Goal: Task Accomplishment & Management: Use online tool/utility

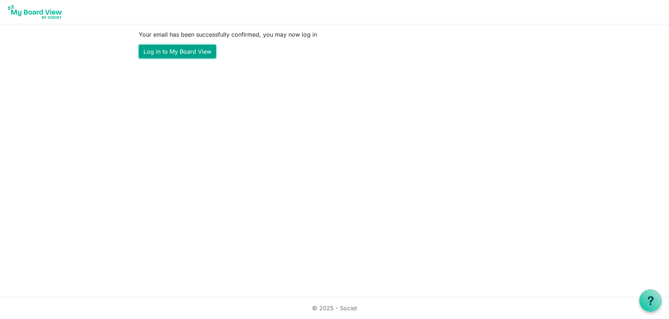
click at [174, 50] on link "Log in to My Board View" at bounding box center [177, 52] width 77 height 14
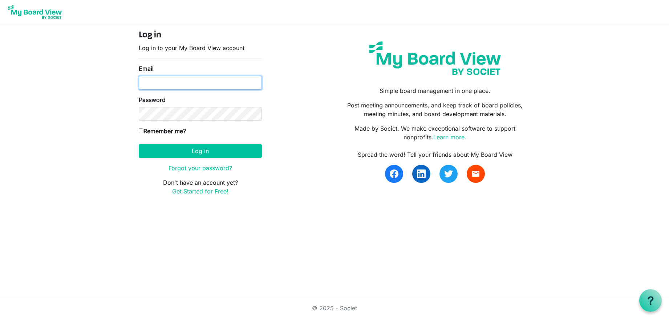
click at [165, 79] on input "Email" at bounding box center [200, 83] width 123 height 14
type input "office@superiorrestaurantsupport.com"
click at [141, 130] on input "Remember me?" at bounding box center [141, 131] width 5 height 5
checkbox input "true"
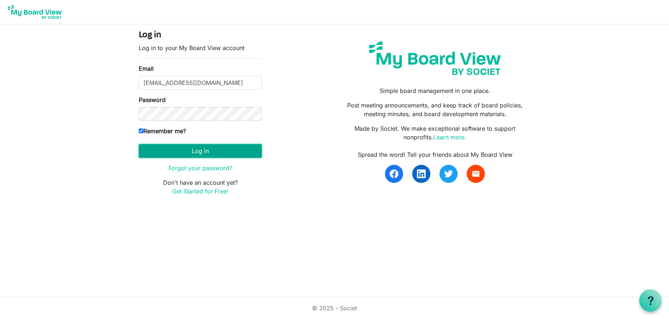
click at [209, 151] on button "Log in" at bounding box center [200, 151] width 123 height 14
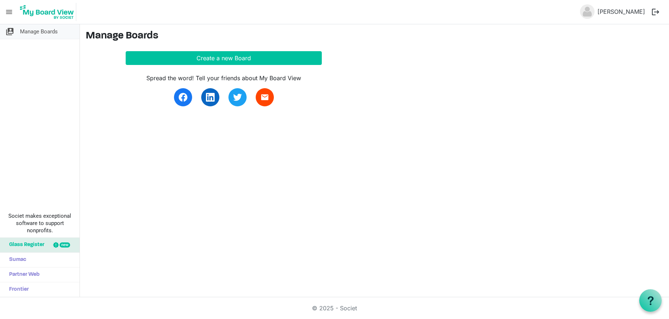
click at [30, 31] on span "Manage Boards" at bounding box center [39, 31] width 38 height 15
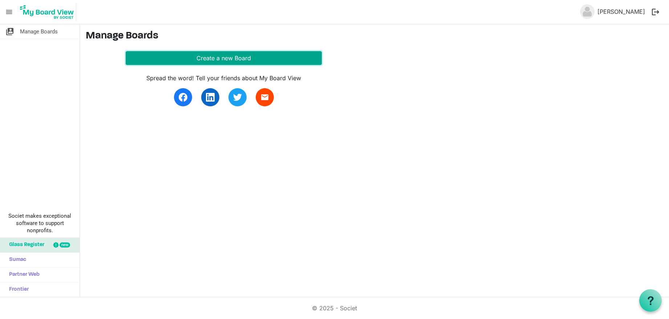
click at [215, 55] on button "Create a new Board" at bounding box center [224, 58] width 196 height 14
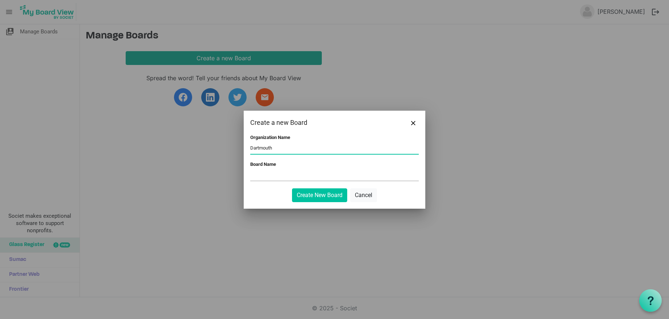
type input "Dartmouth"
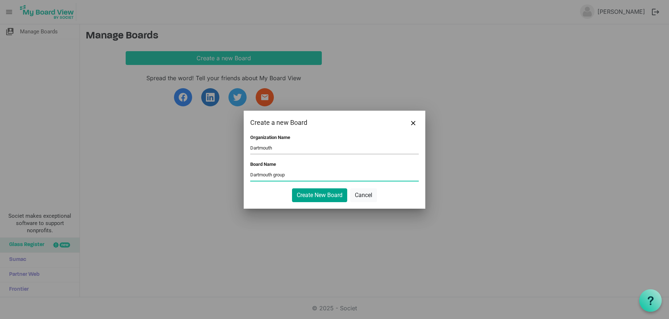
type input "Dartmouth group"
click at [324, 191] on button "Create New Board" at bounding box center [319, 195] width 55 height 14
click at [317, 196] on button "Create New Board" at bounding box center [319, 195] width 55 height 14
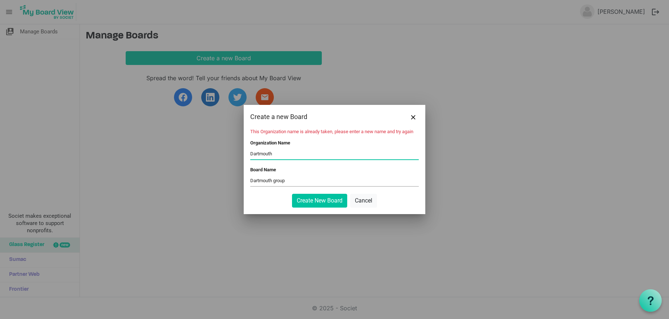
click at [294, 155] on input "Dartmouth" at bounding box center [334, 154] width 168 height 11
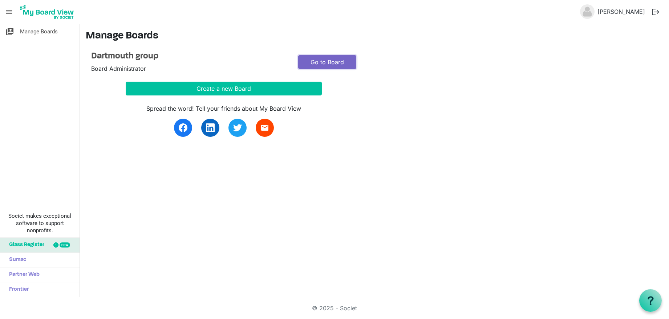
click at [336, 57] on link "Go to Board" at bounding box center [327, 62] width 58 height 14
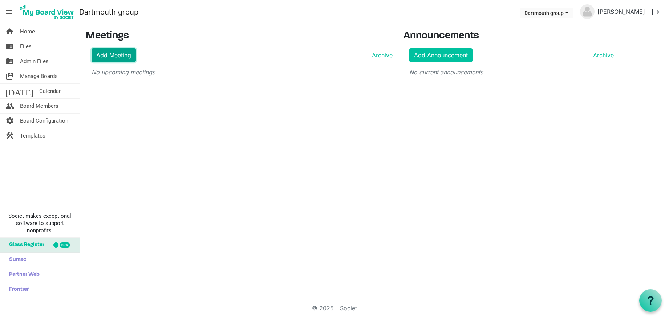
click at [106, 56] on link "Add Meeting" at bounding box center [114, 55] width 44 height 14
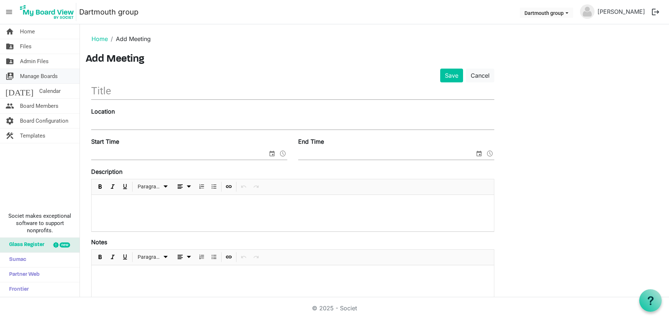
click at [36, 76] on span "Manage Boards" at bounding box center [39, 76] width 38 height 15
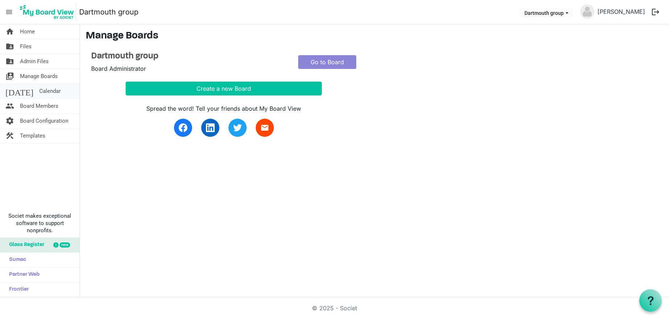
click at [39, 89] on span "Calendar" at bounding box center [49, 91] width 21 height 15
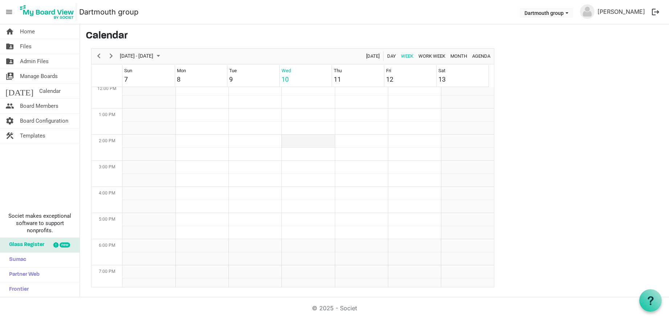
click at [298, 142] on td "Week of September 10, 2025" at bounding box center [307, 141] width 53 height 13
click at [299, 139] on td "Week of September 10, 2025" at bounding box center [307, 141] width 53 height 13
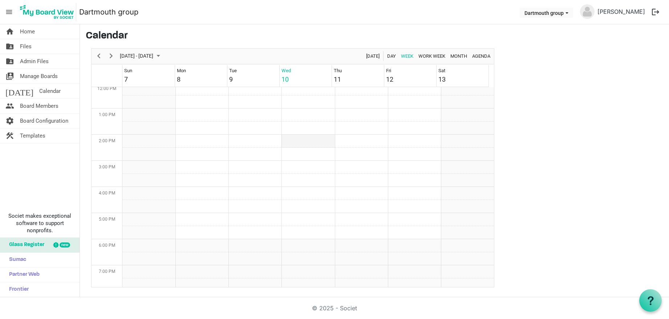
click at [299, 142] on td "Week of September 10, 2025" at bounding box center [307, 141] width 53 height 13
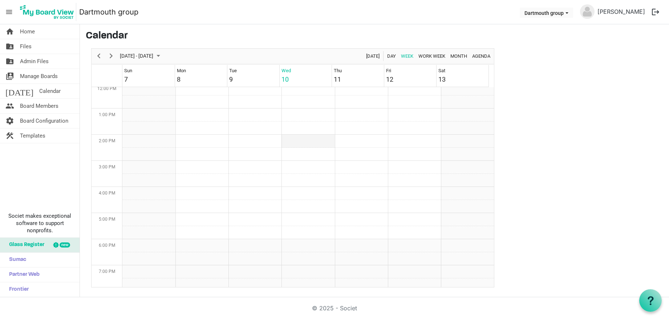
click at [299, 142] on td "Week of September 10, 2025" at bounding box center [307, 141] width 53 height 13
click at [37, 122] on span "Board Configuration" at bounding box center [44, 121] width 48 height 15
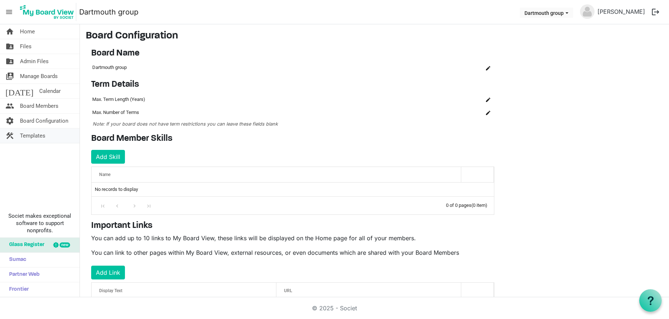
click at [39, 135] on span "Templates" at bounding box center [32, 136] width 25 height 15
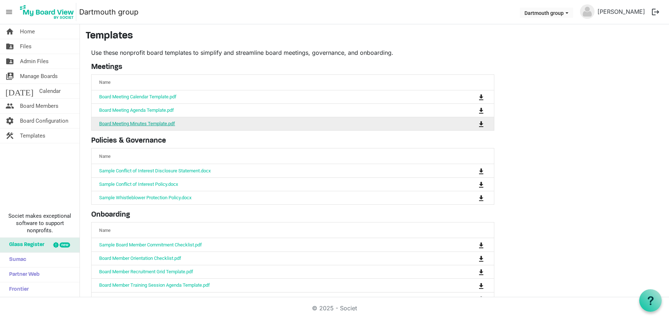
click at [144, 124] on link "Board Meeting Minutes Template.pdf" at bounding box center [137, 123] width 76 height 5
